Goal: Task Accomplishment & Management: Use online tool/utility

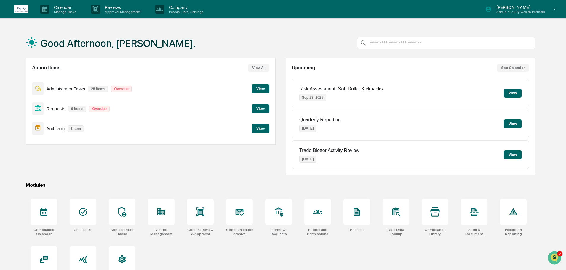
click at [260, 87] on button "View" at bounding box center [261, 88] width 18 height 9
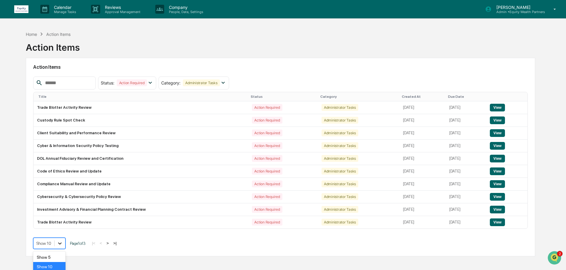
scroll to position [31, 0]
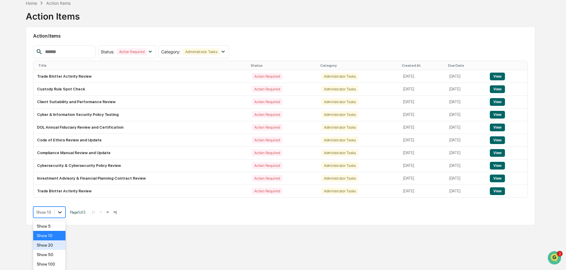
click at [60, 242] on body "Calendar Manage Tasks Reviews Approval Management Company People, Data, Setting…" at bounding box center [283, 118] width 566 height 298
click at [54, 264] on div "Show 100" at bounding box center [49, 263] width 32 height 9
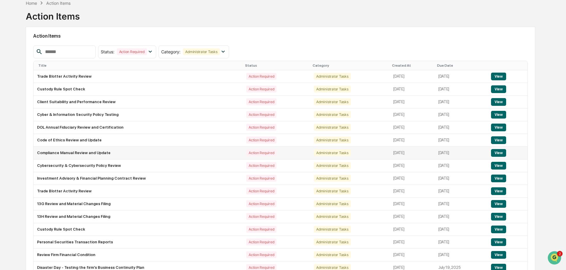
scroll to position [216, 0]
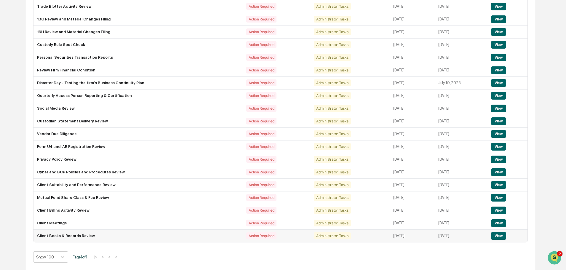
click at [500, 235] on button "View" at bounding box center [498, 236] width 15 height 8
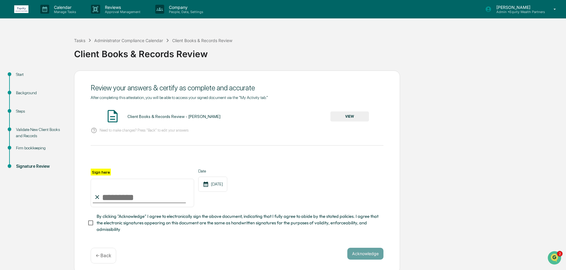
click at [354, 116] on button "VIEW" at bounding box center [349, 116] width 39 height 10
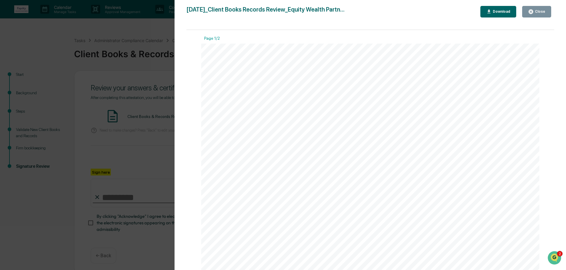
click at [537, 11] on div "Close" at bounding box center [540, 11] width 12 height 4
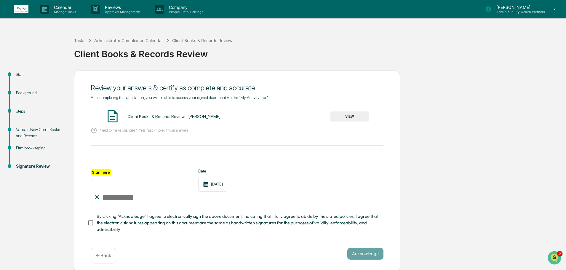
click at [122, 198] on input "Sign here" at bounding box center [142, 193] width 103 height 28
type input "**********"
click at [375, 254] on button "Acknowledge" at bounding box center [365, 254] width 36 height 12
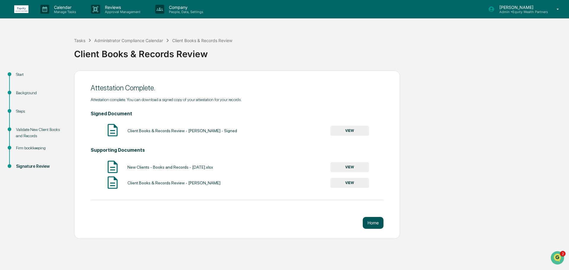
click at [379, 224] on button "Home" at bounding box center [373, 223] width 21 height 12
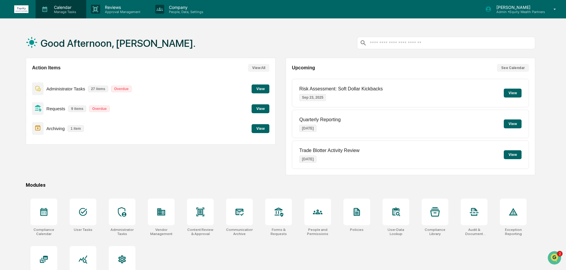
click at [63, 7] on p "Calendar" at bounding box center [64, 7] width 30 height 5
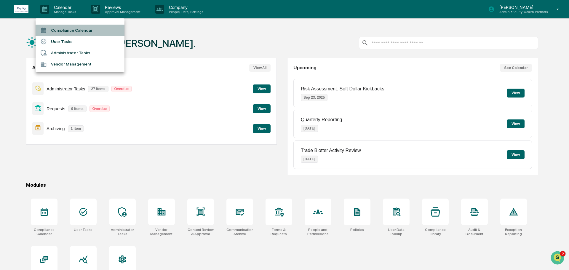
click at [67, 31] on li "Compliance Calendar" at bounding box center [80, 30] width 89 height 11
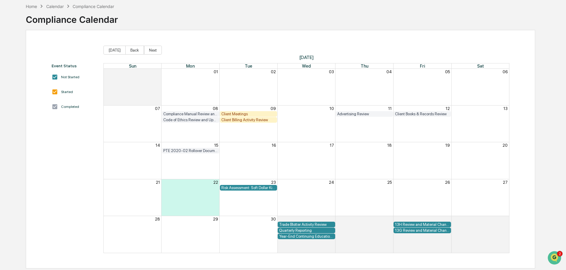
scroll to position [28, 0]
click at [132, 51] on button "Back" at bounding box center [134, 49] width 19 height 9
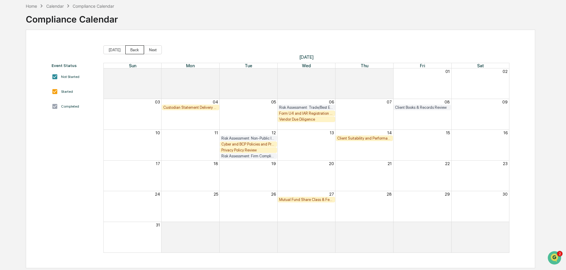
click at [132, 51] on button "Back" at bounding box center [134, 49] width 19 height 9
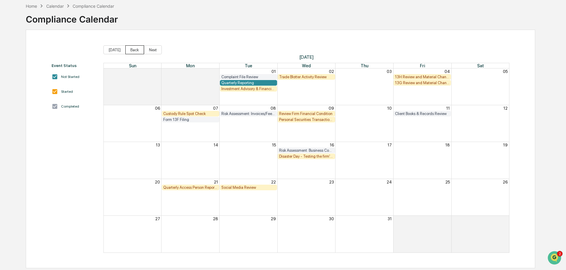
click at [132, 51] on button "Back" at bounding box center [134, 49] width 19 height 9
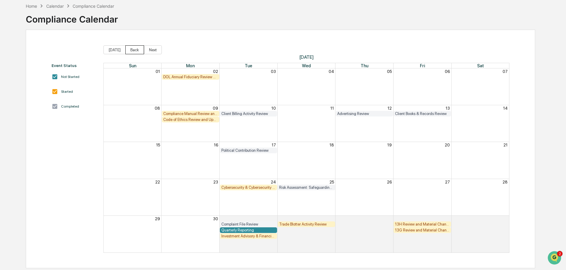
click at [132, 51] on button "Back" at bounding box center [134, 49] width 19 height 9
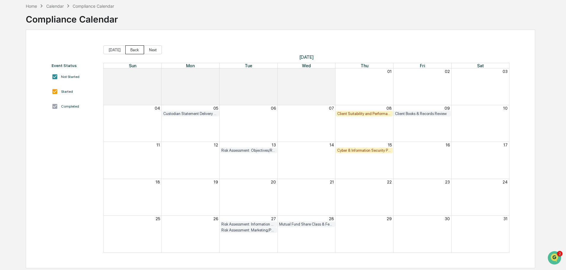
click at [132, 51] on button "Back" at bounding box center [134, 49] width 19 height 9
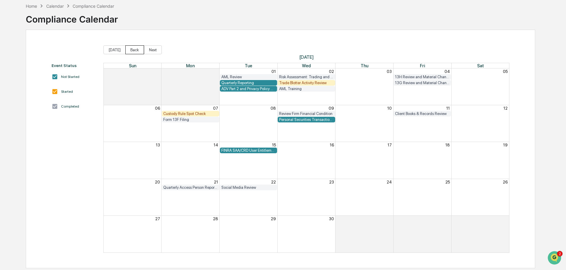
click at [132, 51] on button "Back" at bounding box center [134, 49] width 19 height 9
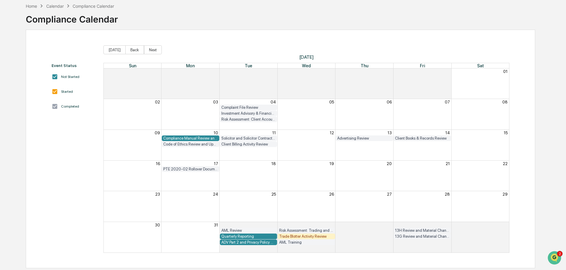
click at [132, 51] on button "Back" at bounding box center [134, 49] width 19 height 9
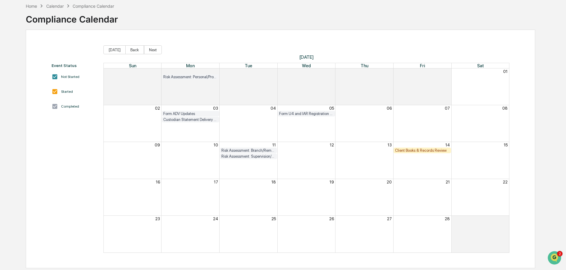
click at [416, 151] on div "Client Books & Records Review" at bounding box center [422, 150] width 55 height 4
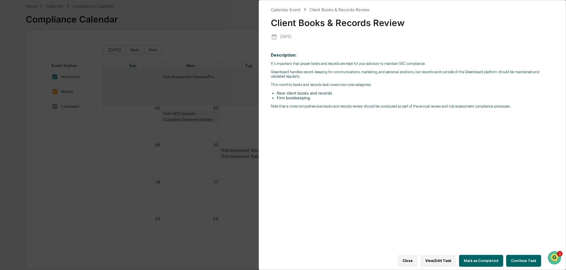
click at [531, 260] on button "Continue Task" at bounding box center [523, 261] width 35 height 12
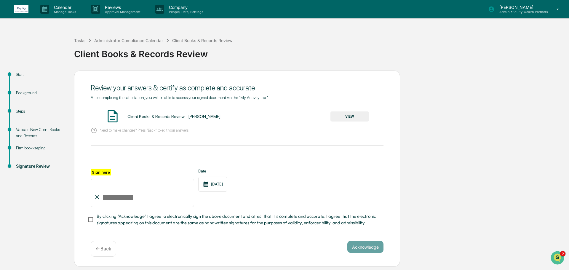
click at [350, 115] on button "VIEW" at bounding box center [349, 116] width 39 height 10
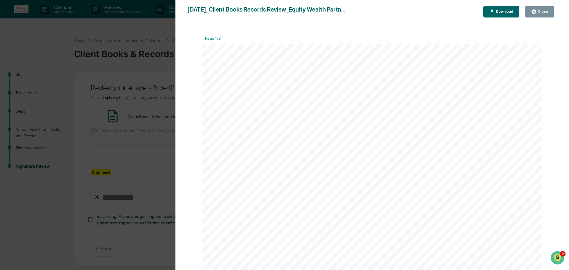
click at [547, 11] on div "Close" at bounding box center [543, 11] width 12 height 4
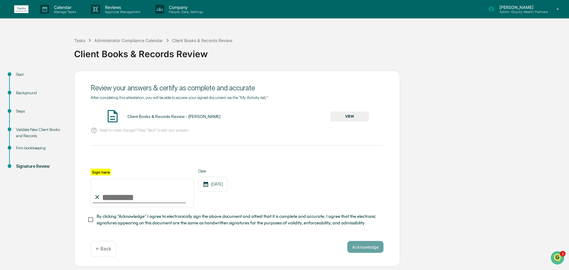
click at [124, 200] on input "Sign here" at bounding box center [142, 193] width 103 height 28
type input "**********"
click at [372, 251] on button "Acknowledge" at bounding box center [365, 247] width 36 height 12
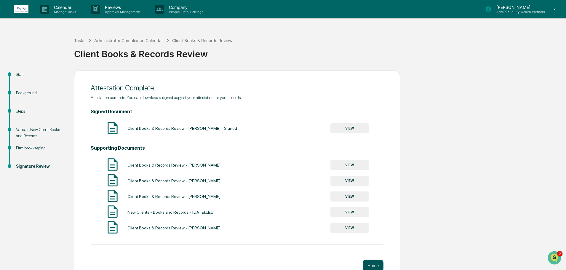
click at [377, 264] on button "Home" at bounding box center [373, 266] width 21 height 12
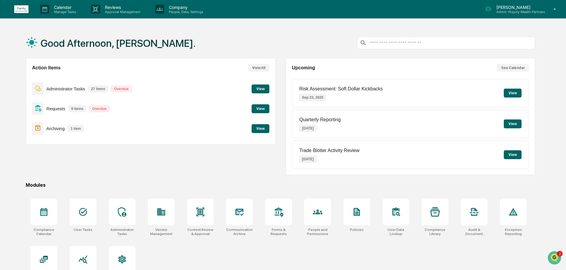
click at [258, 89] on button "View" at bounding box center [261, 88] width 18 height 9
